Goal: Information Seeking & Learning: Find specific fact

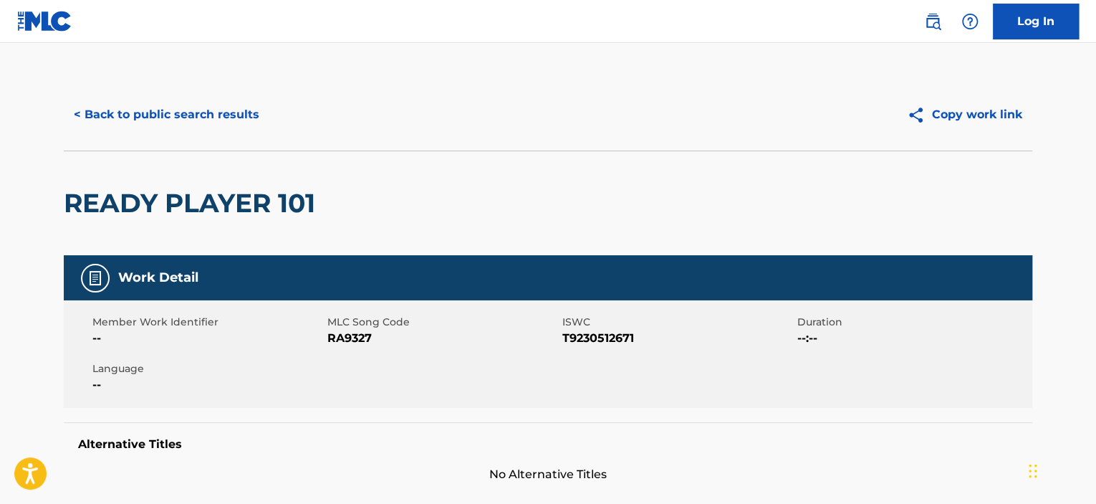
click at [226, 116] on button "< Back to public search results" at bounding box center [167, 115] width 206 height 36
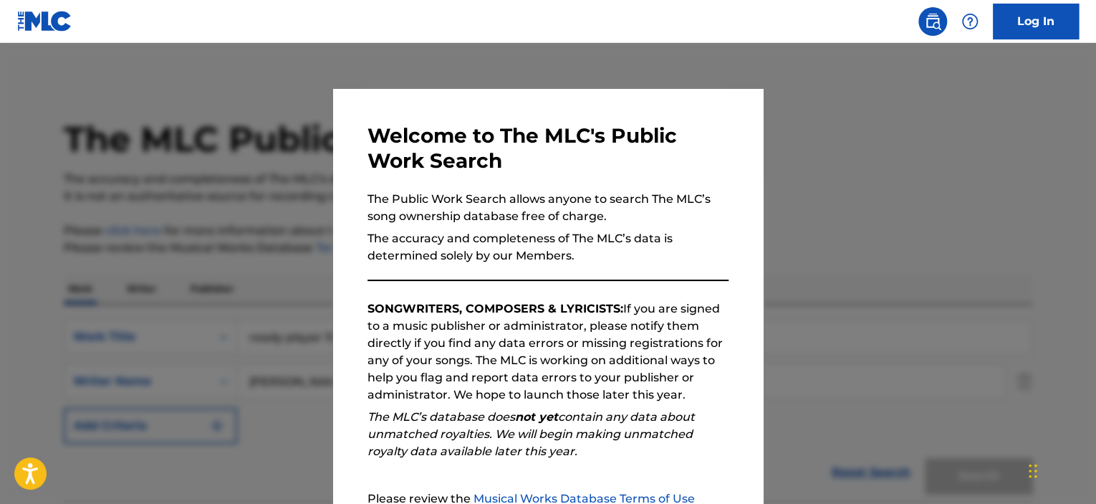
scroll to position [143, 0]
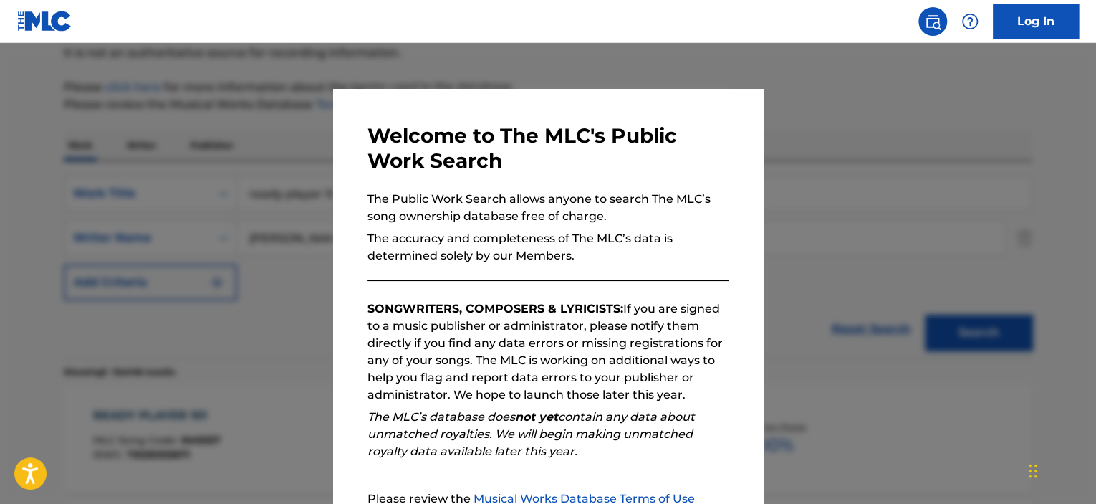
click at [264, 127] on div at bounding box center [548, 295] width 1096 height 504
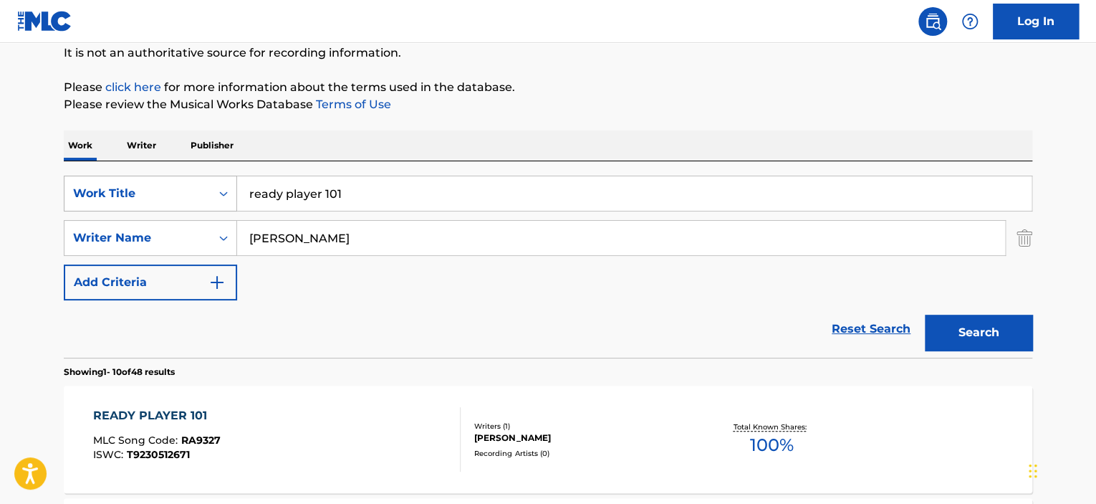
drag, startPoint x: 395, startPoint y: 191, endPoint x: 63, endPoint y: 178, distance: 331.9
click at [69, 178] on div "SearchWithCriteriaff66b2f8-e6a1-4ea9-a928-3eac9dc80f4d Work Title ready player …" at bounding box center [548, 194] width 968 height 36
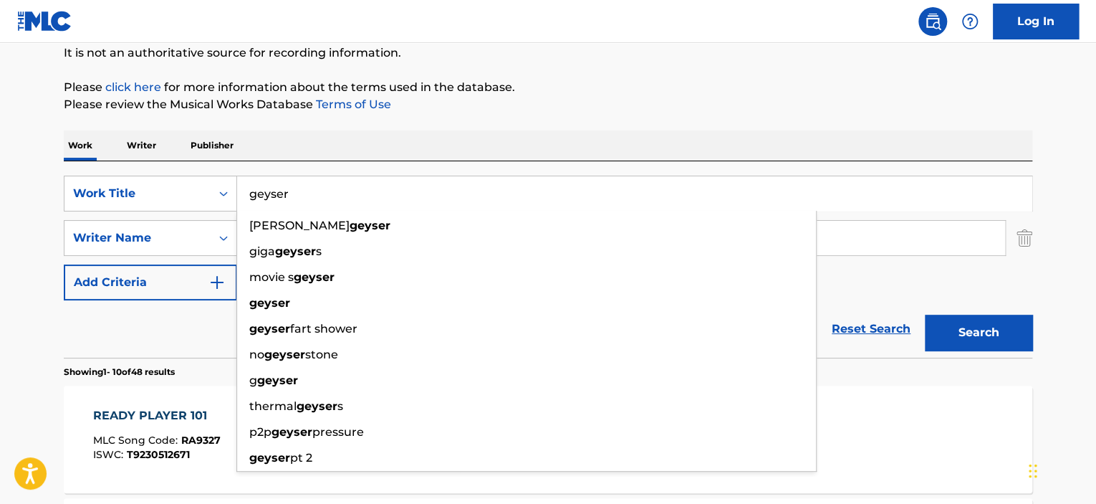
type input "geyser"
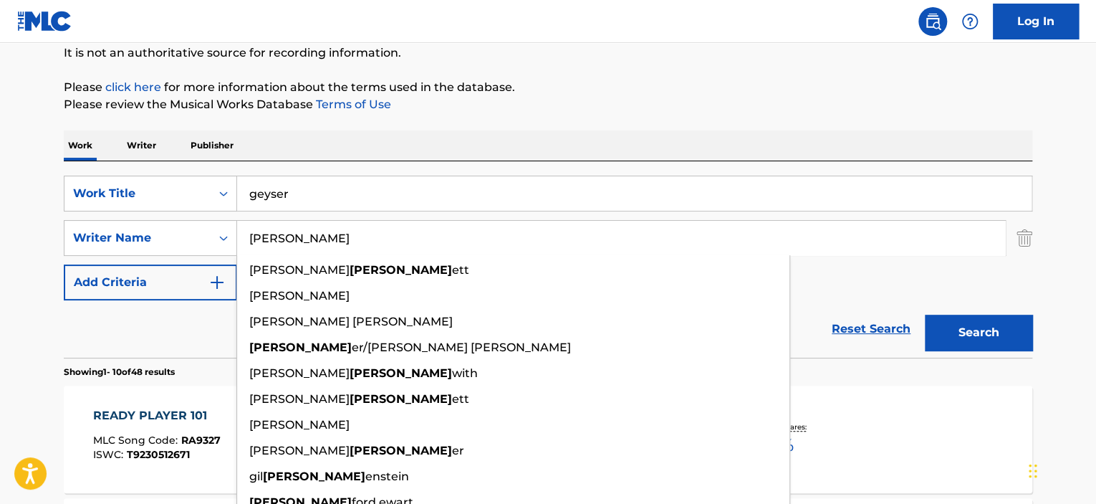
type input "[PERSON_NAME]"
click at [925, 314] on button "Search" at bounding box center [978, 332] width 107 height 36
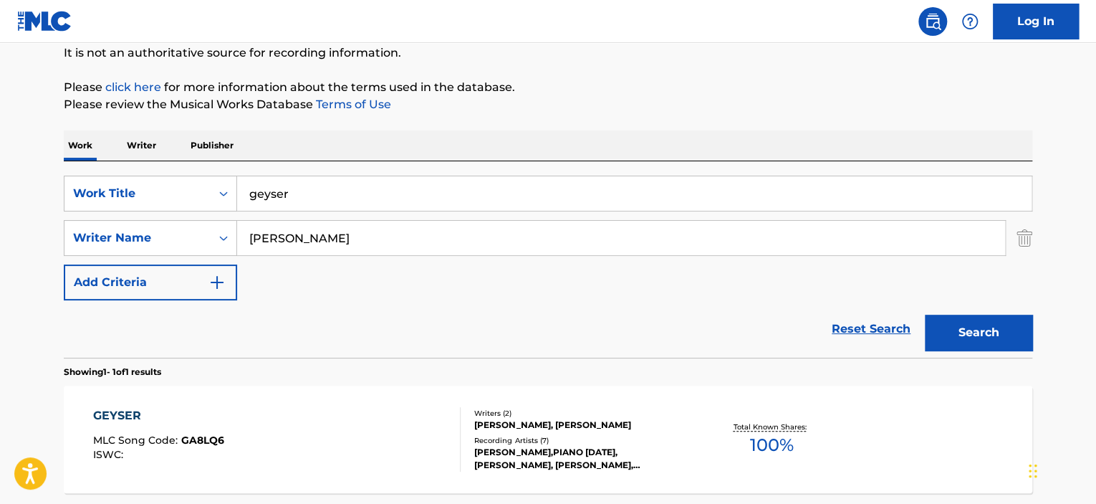
click at [125, 411] on div "GEYSER" at bounding box center [158, 415] width 131 height 17
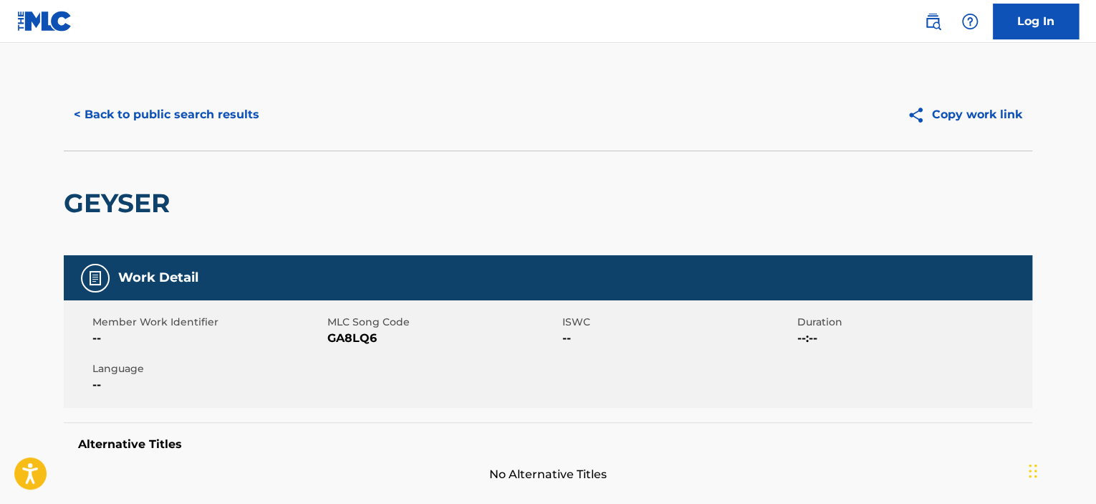
click at [251, 115] on button "< Back to public search results" at bounding box center [167, 115] width 206 height 36
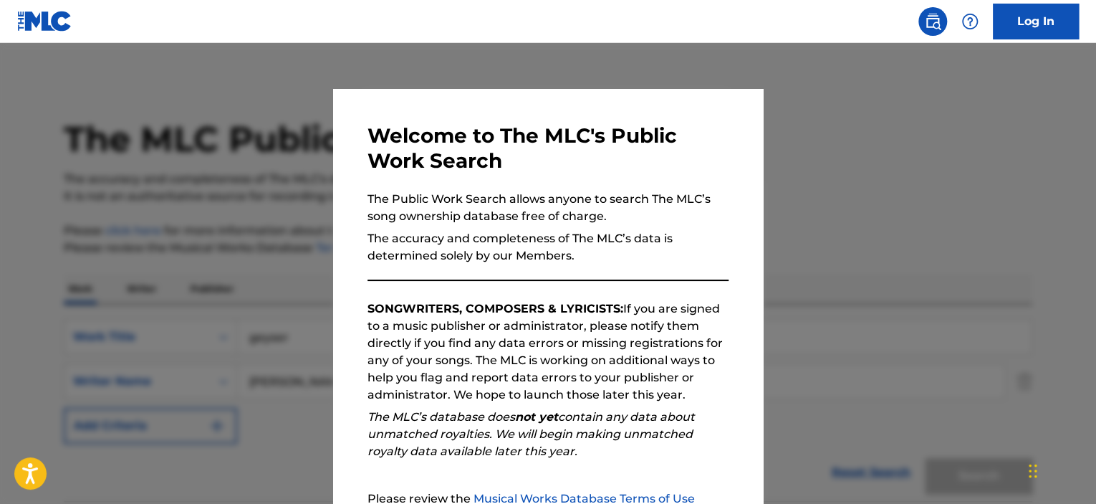
scroll to position [143, 0]
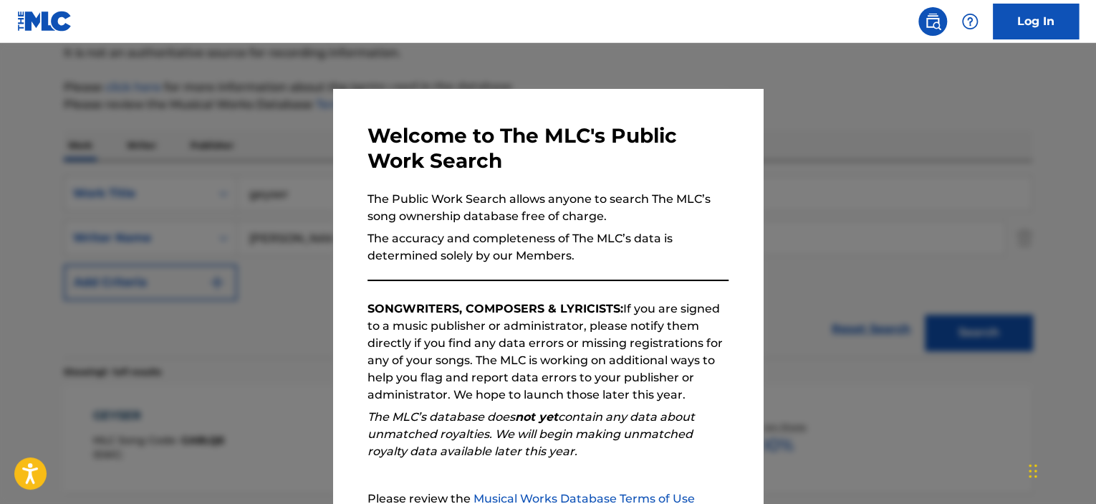
click at [247, 150] on div at bounding box center [548, 295] width 1096 height 504
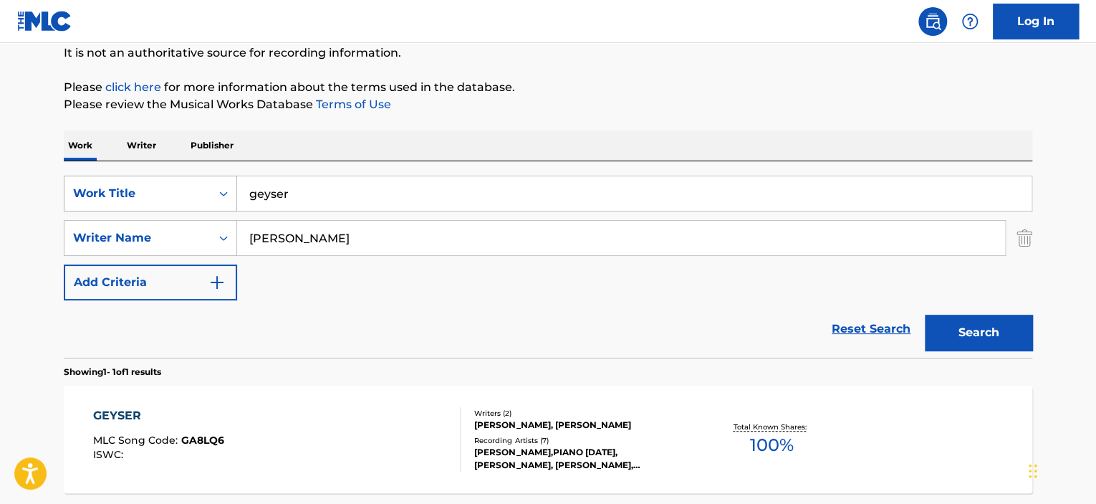
drag, startPoint x: 204, startPoint y: 186, endPoint x: 84, endPoint y: 186, distance: 120.3
click at [84, 186] on div "SearchWithCriteriaff66b2f8-e6a1-4ea9-a928-3eac9dc80f4d Work Title geyser" at bounding box center [548, 194] width 968 height 36
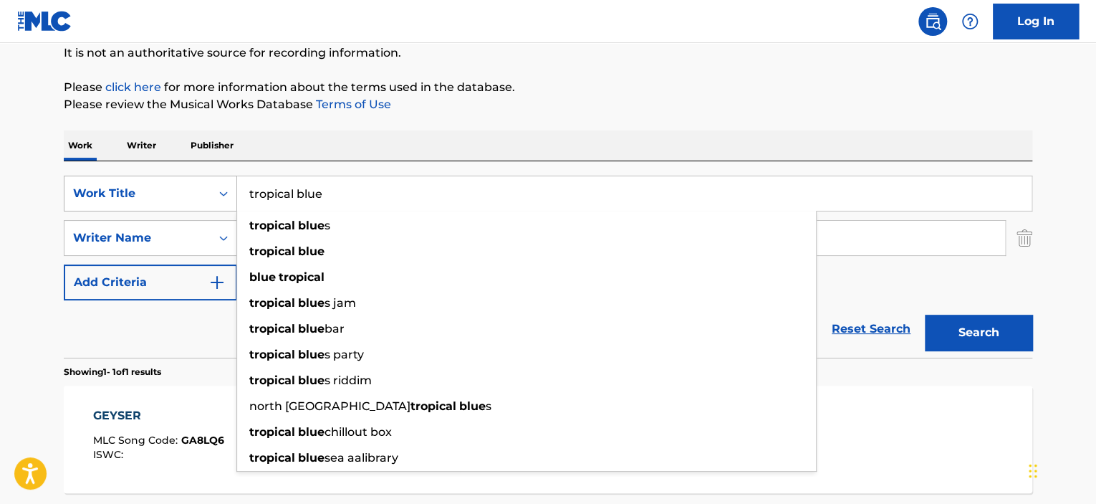
type input "tropical blue"
click at [925, 314] on button "Search" at bounding box center [978, 332] width 107 height 36
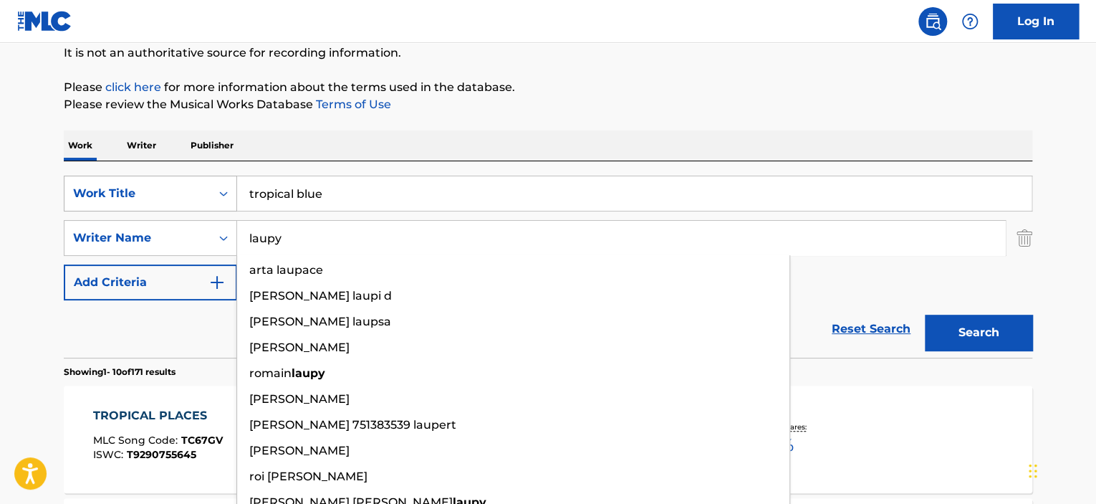
type input "laupy"
click at [925, 314] on button "Search" at bounding box center [978, 332] width 107 height 36
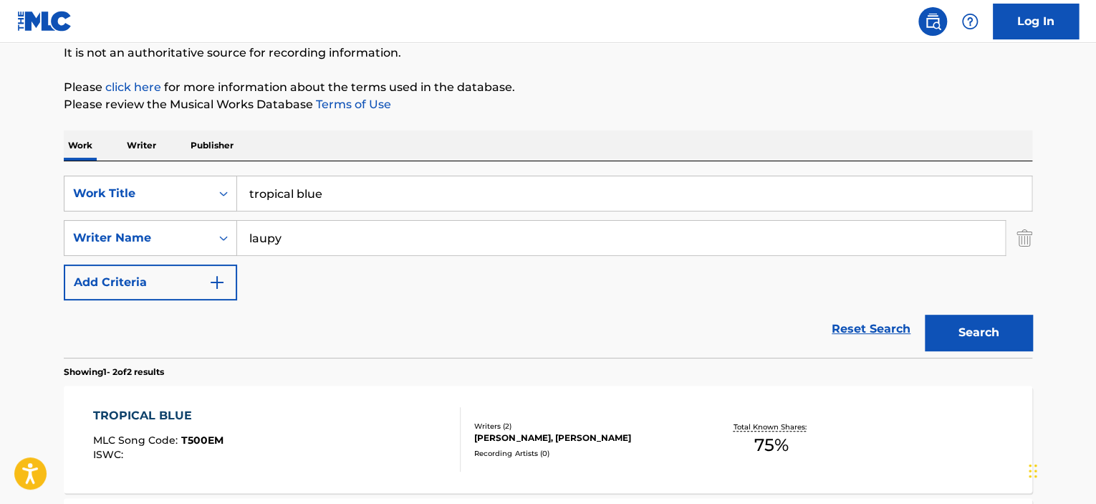
click at [156, 415] on div "TROPICAL BLUE" at bounding box center [158, 415] width 130 height 17
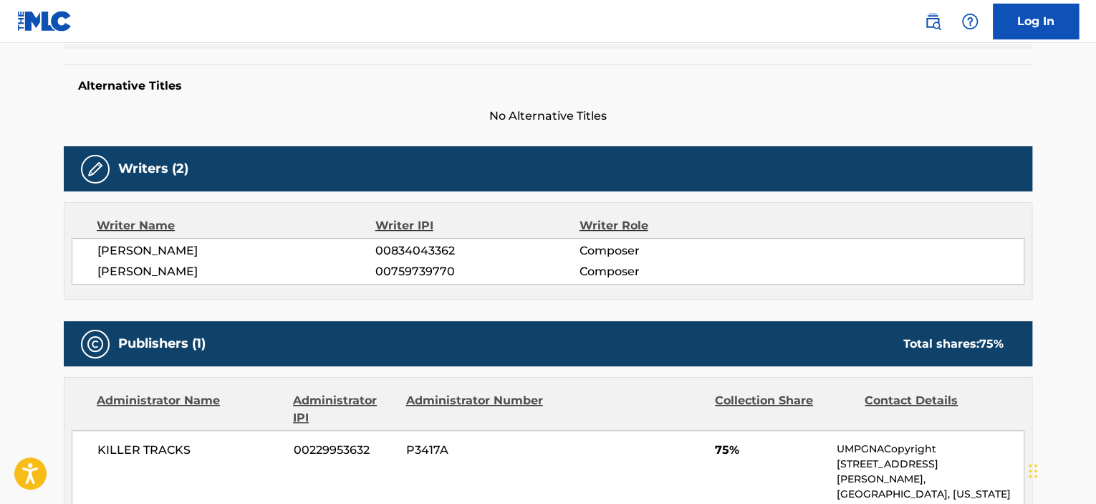
scroll to position [573, 0]
